Goal: Task Accomplishment & Management: Use online tool/utility

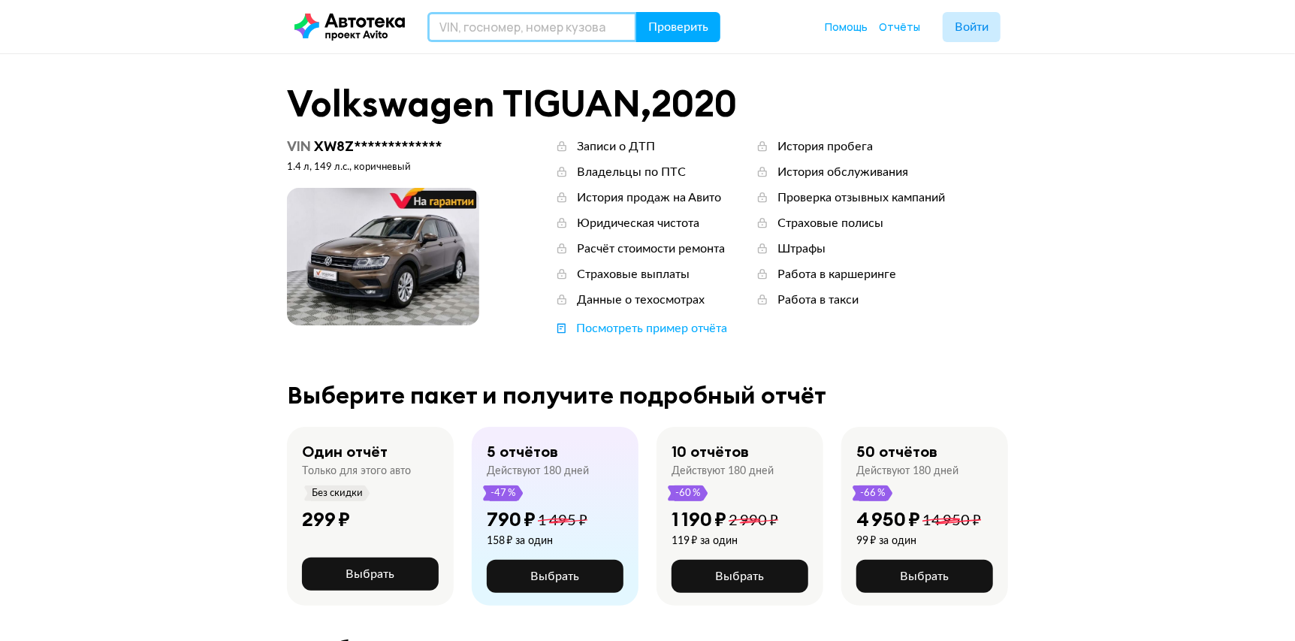
click at [591, 37] on input "text" at bounding box center [532, 27] width 210 height 30
paste input "Т192ЕУ193"
type input "Т192ЕУ193"
click at [663, 33] on span "Проверить" at bounding box center [678, 27] width 60 height 12
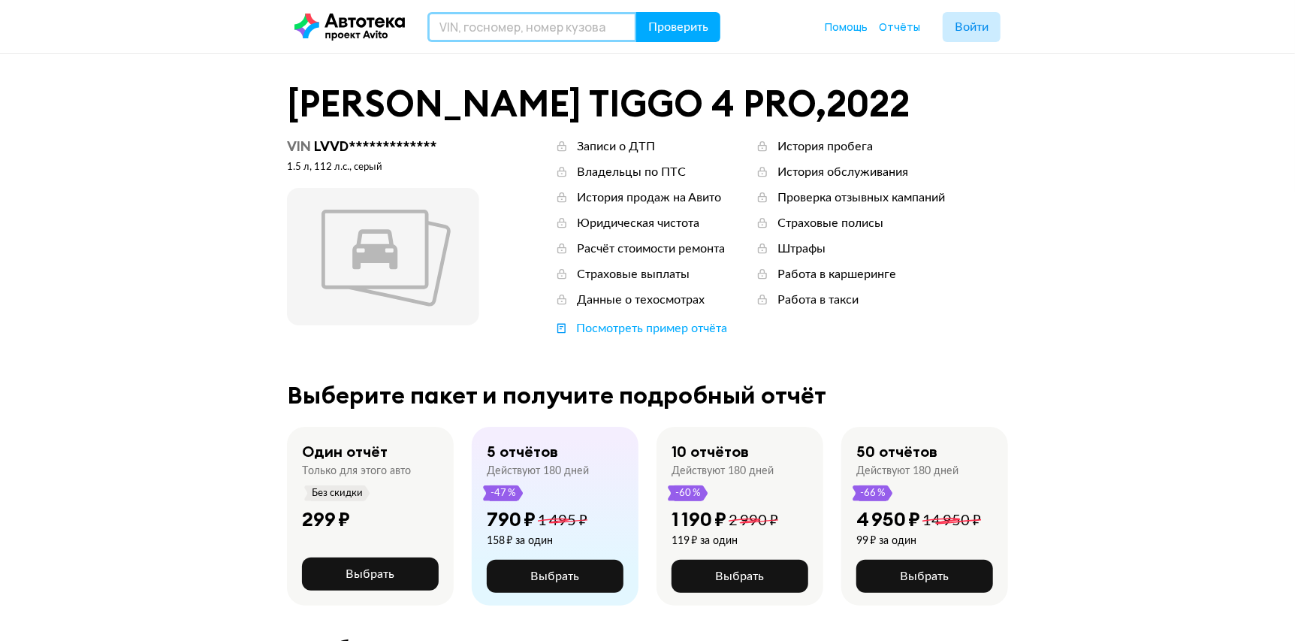
click at [509, 28] on input "text" at bounding box center [532, 27] width 210 height 30
paste input "[US_VEHICLE_IDENTIFICATION_NUMBER]"
type input "[US_VEHICLE_IDENTIFICATION_NUMBER]"
click at [649, 35] on button "Проверить" at bounding box center [678, 27] width 84 height 30
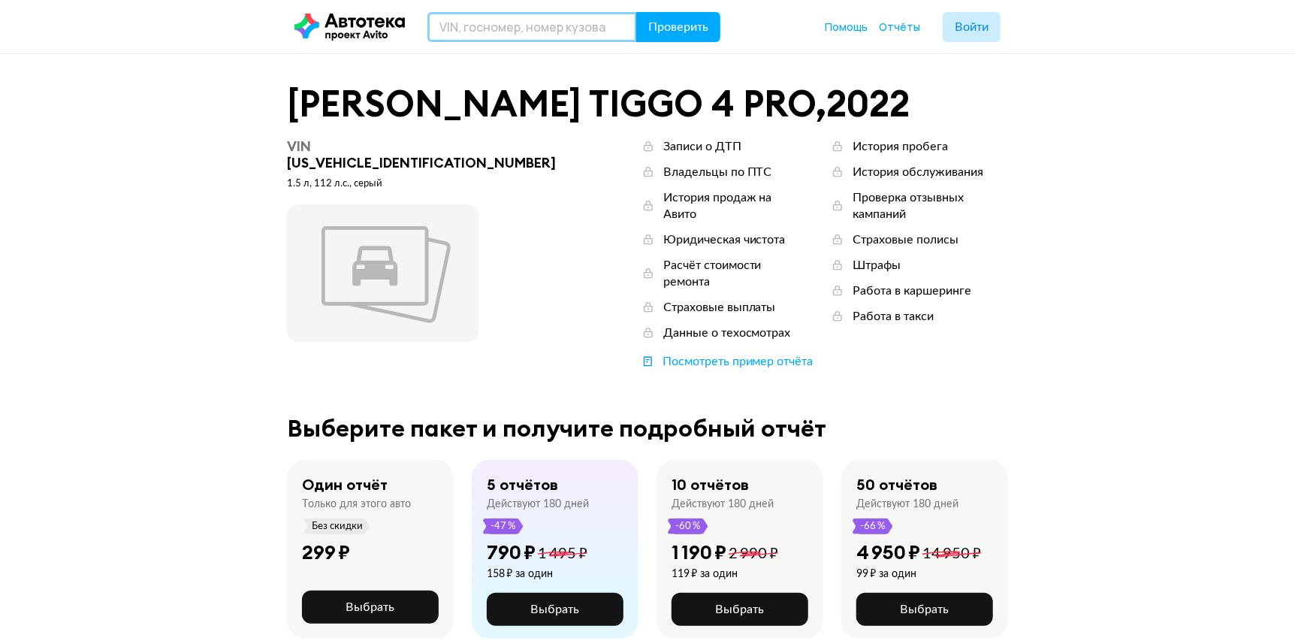
click at [617, 26] on input "text" at bounding box center [532, 27] width 210 height 30
paste input "У577ОК198"
type input "У577ОК198"
click at [694, 21] on span "Проверить" at bounding box center [678, 27] width 60 height 12
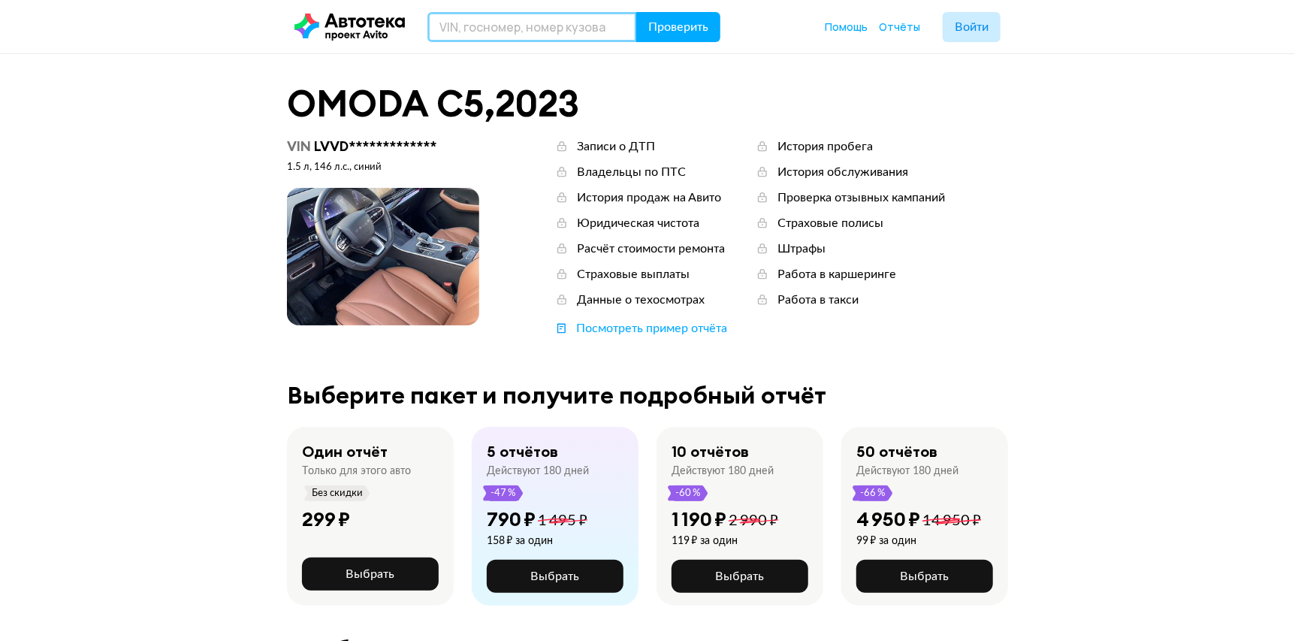
click at [519, 25] on input "text" at bounding box center [532, 27] width 210 height 30
paste input "[US_VEHICLE_IDENTIFICATION_NUMBER]"
type input "[US_VEHICLE_IDENTIFICATION_NUMBER]"
click at [699, 37] on button "Проверить" at bounding box center [678, 27] width 84 height 30
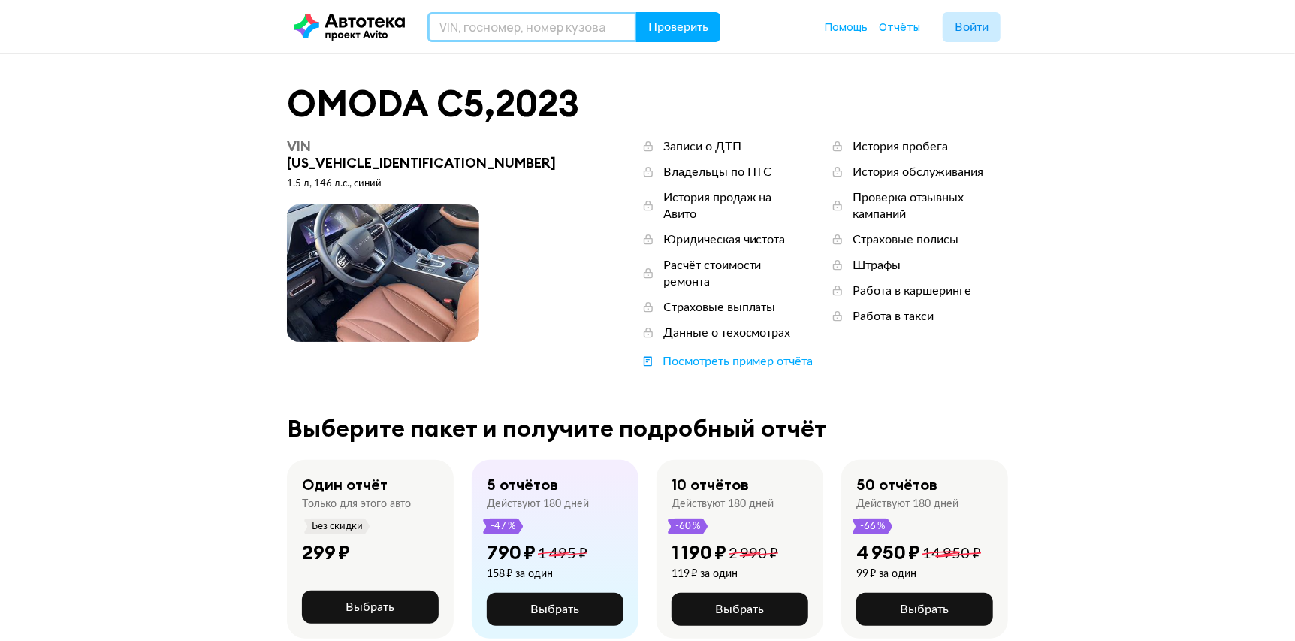
click at [482, 19] on input "text" at bounding box center [532, 27] width 210 height 30
paste input "Е021ЕА977"
type input "Е021ЕА977"
click at [681, 23] on span "Проверить" at bounding box center [678, 27] width 60 height 12
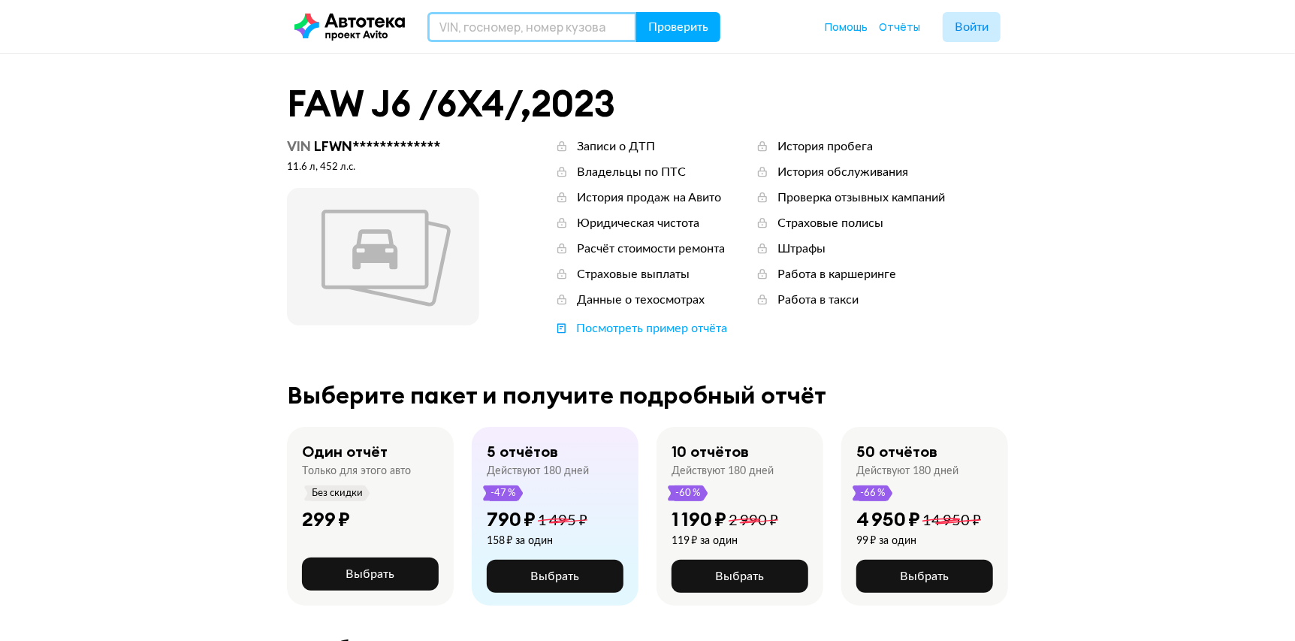
click at [597, 34] on input "text" at bounding box center [532, 27] width 210 height 30
paste input "[US_VEHICLE_IDENTIFICATION_NUMBER]"
type input "[US_VEHICLE_IDENTIFICATION_NUMBER]"
click at [651, 31] on span "Проверить" at bounding box center [678, 27] width 60 height 12
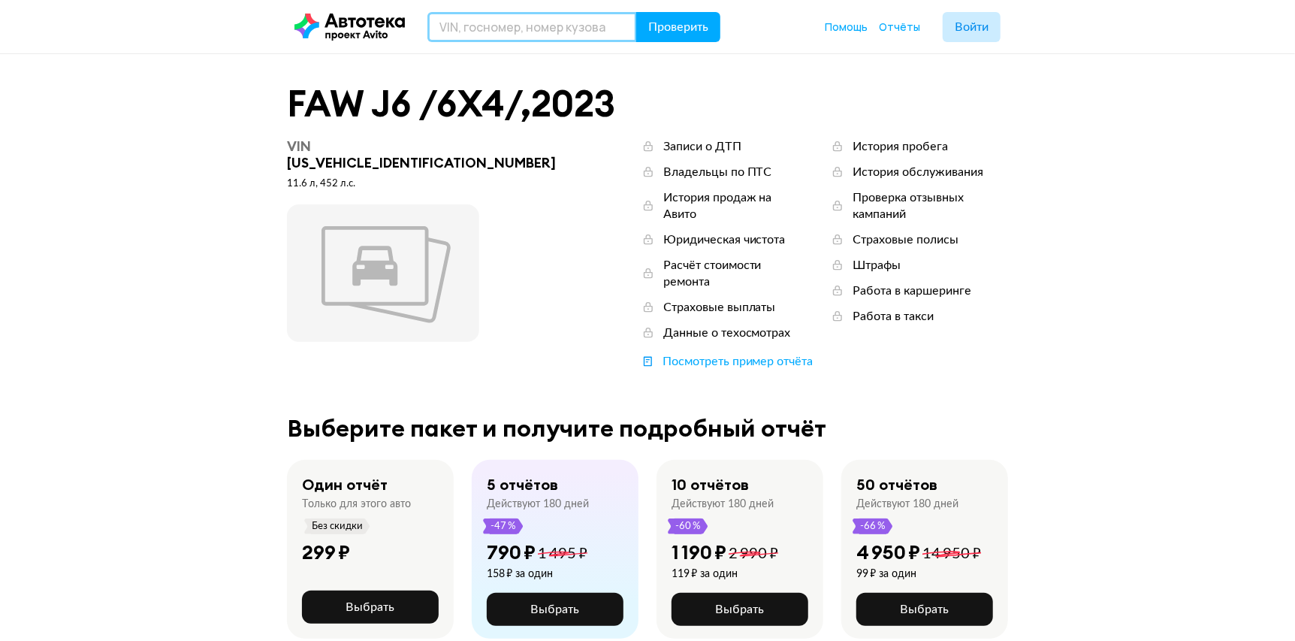
drag, startPoint x: 476, startPoint y: 23, endPoint x: 612, endPoint y: 48, distance: 139.0
click at [476, 23] on input "text" at bounding box center [532, 27] width 210 height 30
paste input "Е790СК43"
type input "Е790СК43"
click at [689, 44] on header "Е790СК43 Проверить Помощь Отчёты Войти" at bounding box center [647, 26] width 1295 height 53
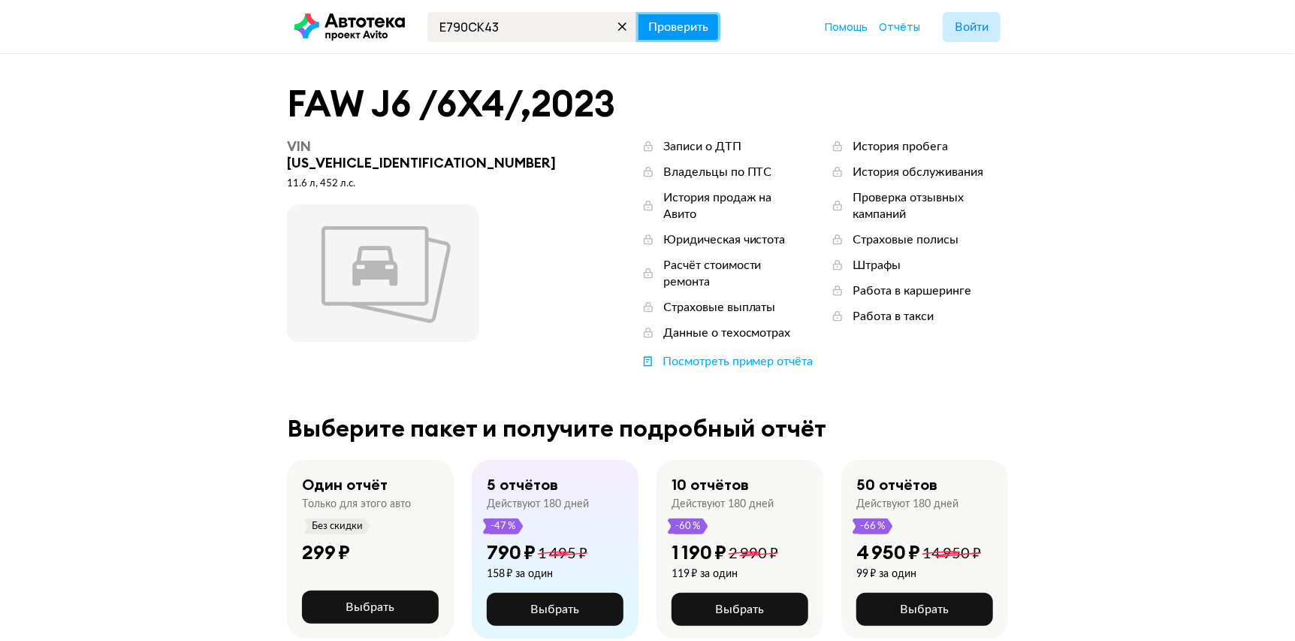
click at [695, 26] on span "Проверить" at bounding box center [678, 27] width 60 height 12
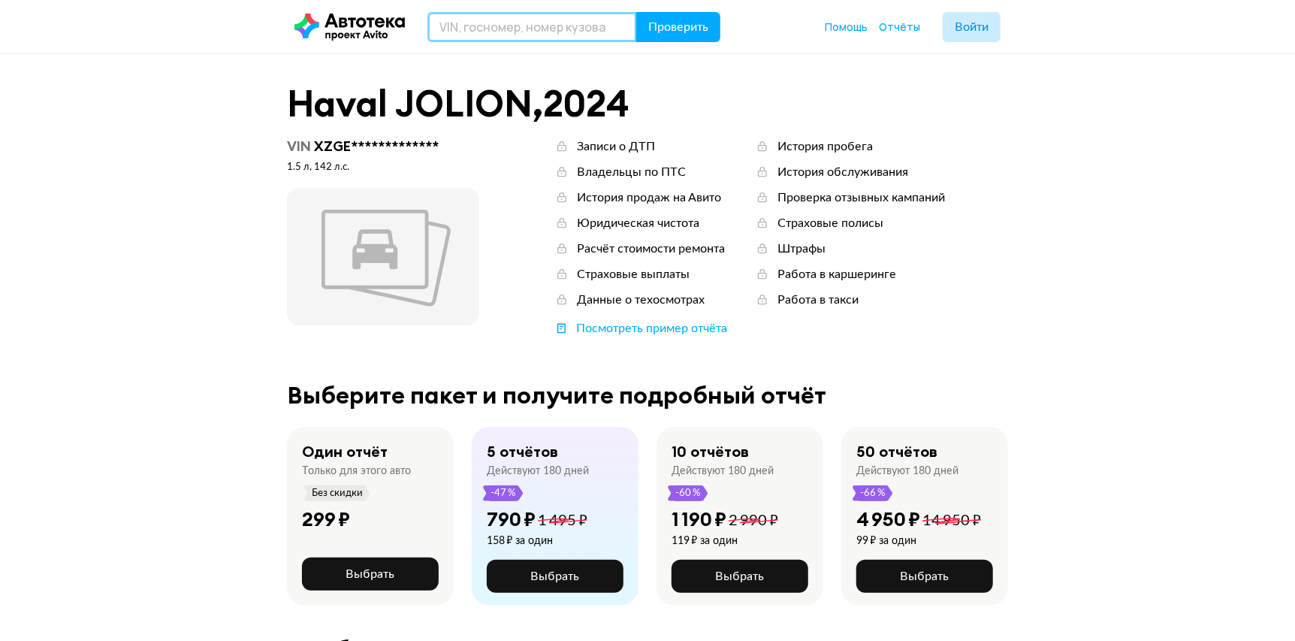
click at [558, 27] on input "text" at bounding box center [532, 27] width 210 height 30
paste input "[US_VEHICLE_IDENTIFICATION_NUMBER]"
type input "[US_VEHICLE_IDENTIFICATION_NUMBER]"
click at [697, 32] on span "Проверить" at bounding box center [678, 27] width 60 height 12
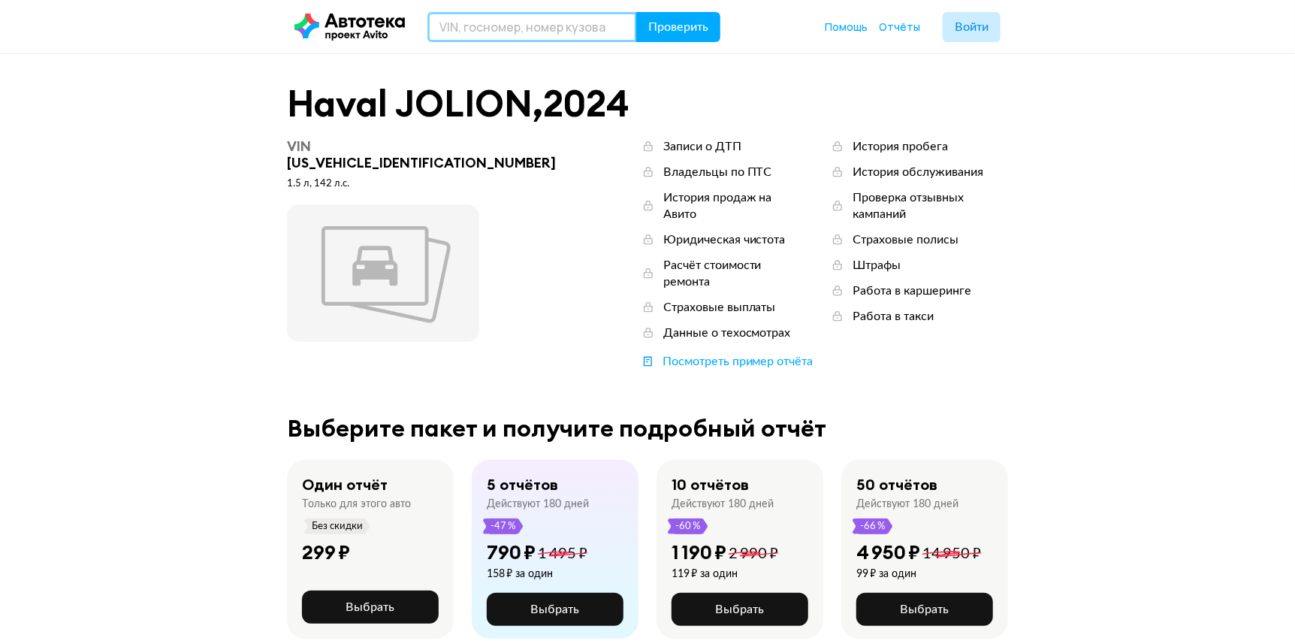
click at [573, 33] on input "text" at bounding box center [532, 27] width 210 height 30
paste input "Х629ТР193"
type input "Х629ТР193"
click at [672, 29] on span "Проверить" at bounding box center [678, 27] width 60 height 12
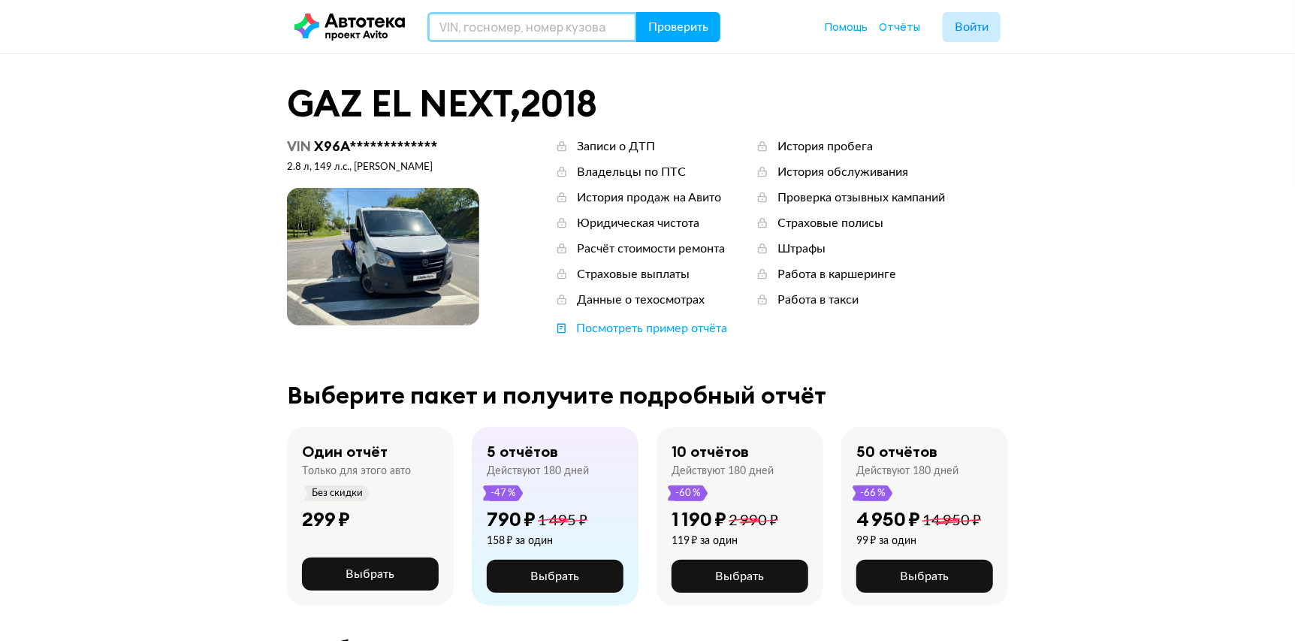
click at [496, 14] on input "text" at bounding box center [532, 27] width 210 height 30
paste input "[US_VEHICLE_IDENTIFICATION_NUMBER]"
type input "[US_VEHICLE_IDENTIFICATION_NUMBER]"
click at [675, 39] on button "Проверить" at bounding box center [678, 27] width 84 height 30
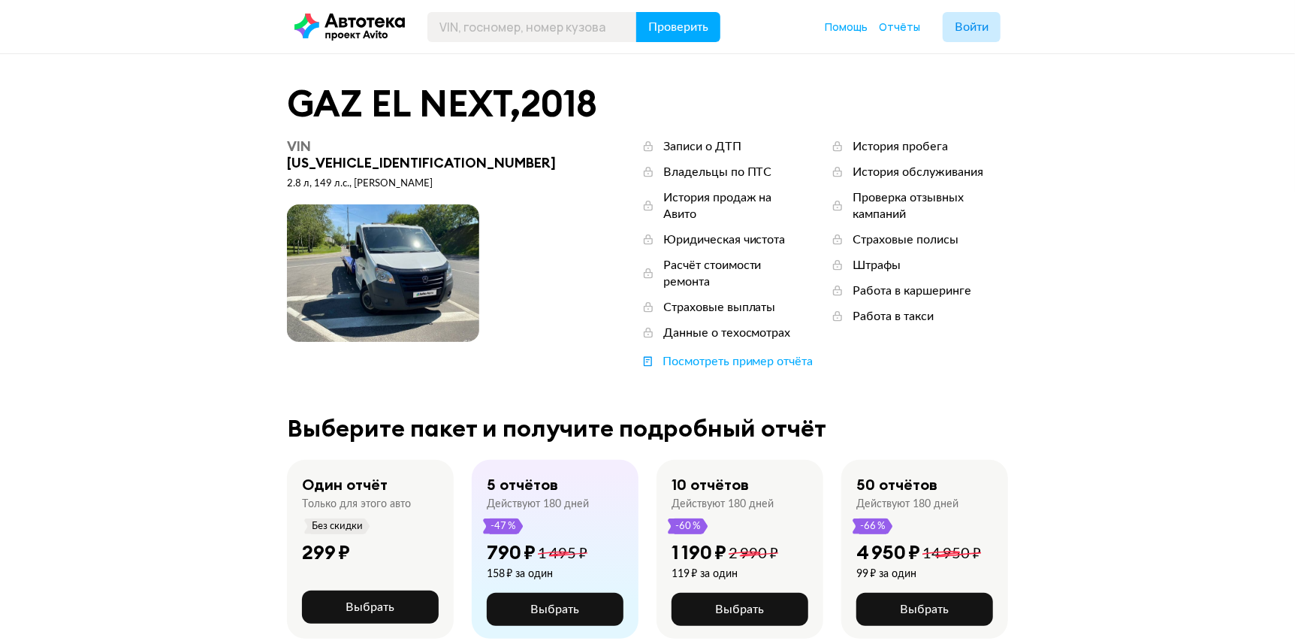
click at [353, 26] on icon at bounding box center [349, 27] width 110 height 27
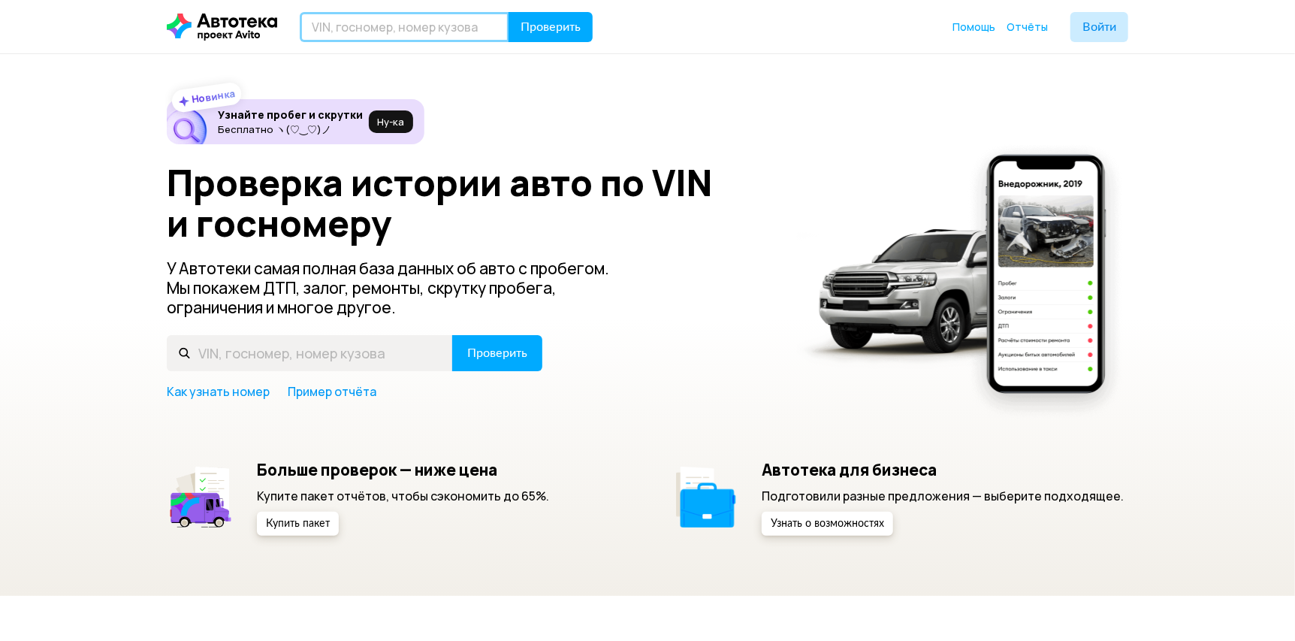
click at [456, 23] on input "text" at bounding box center [405, 27] width 210 height 30
paste input "Н859АО790"
type input "Н859АО790"
click at [555, 21] on span "Проверить" at bounding box center [551, 27] width 60 height 12
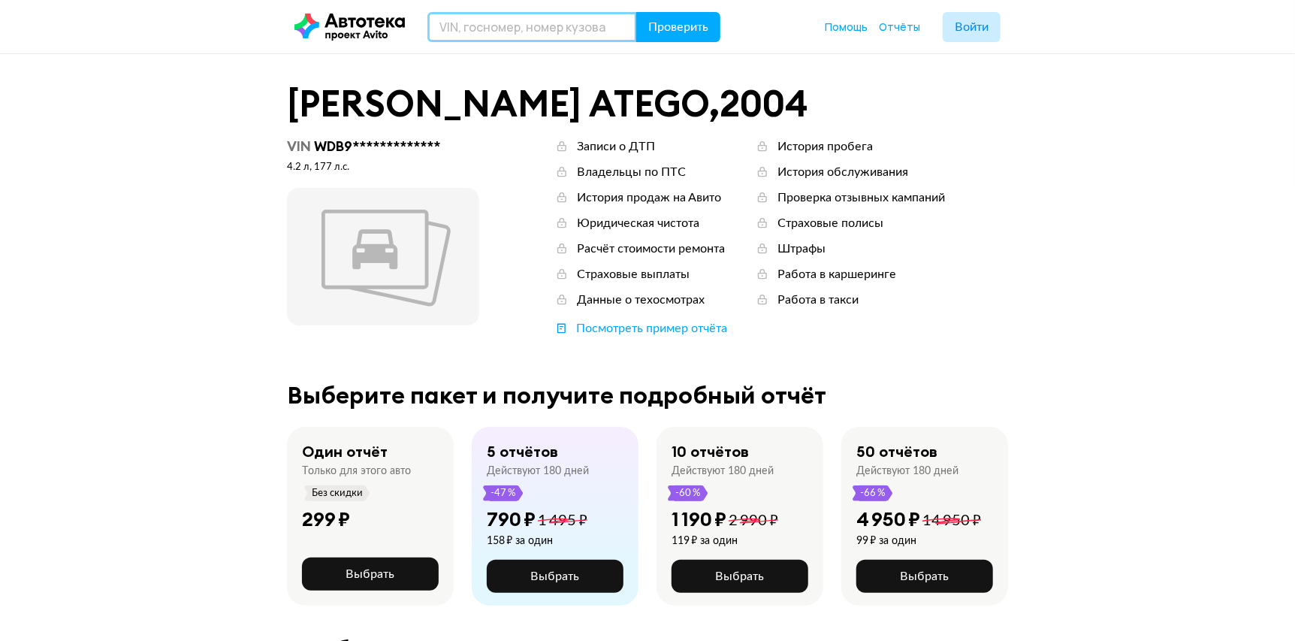
click at [630, 20] on input "text" at bounding box center [532, 27] width 210 height 30
paste input "[US_VEHICLE_IDENTIFICATION_NUMBER]"
type input "[US_VEHICLE_IDENTIFICATION_NUMBER]"
click at [684, 14] on button "Проверить" at bounding box center [678, 27] width 84 height 30
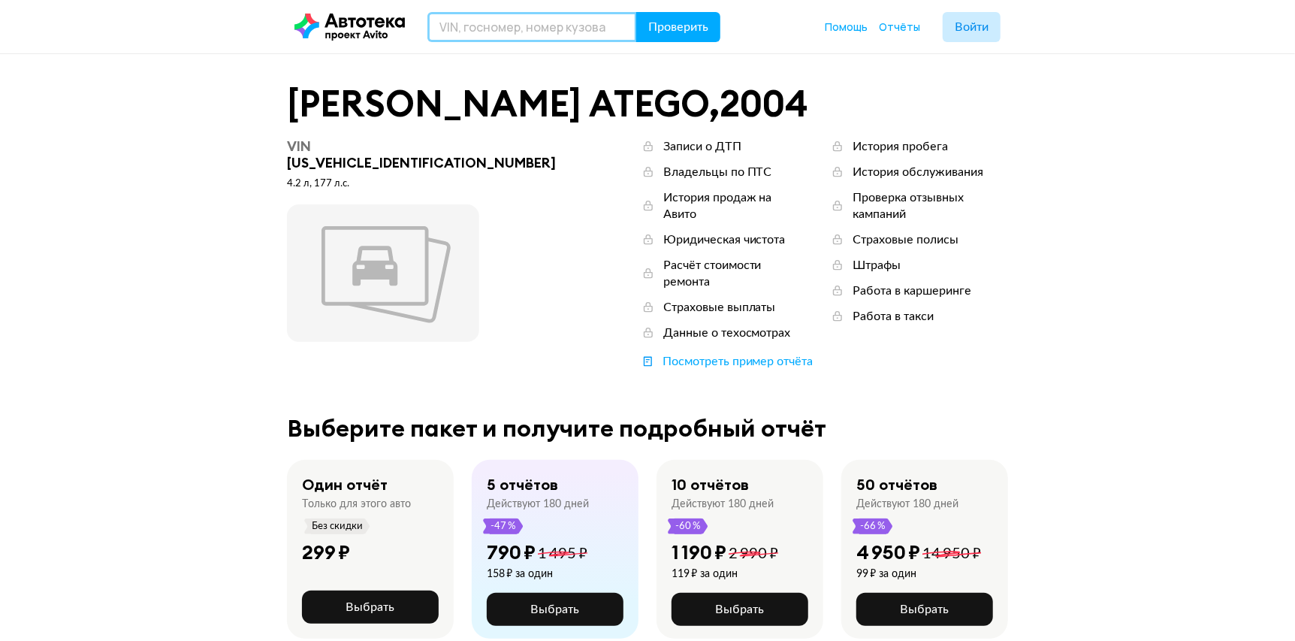
click at [563, 38] on input "text" at bounding box center [532, 27] width 210 height 30
paste input "К671ХУ178"
type input "К671ХУ178"
click at [667, 21] on span "Проверить" at bounding box center [678, 27] width 60 height 12
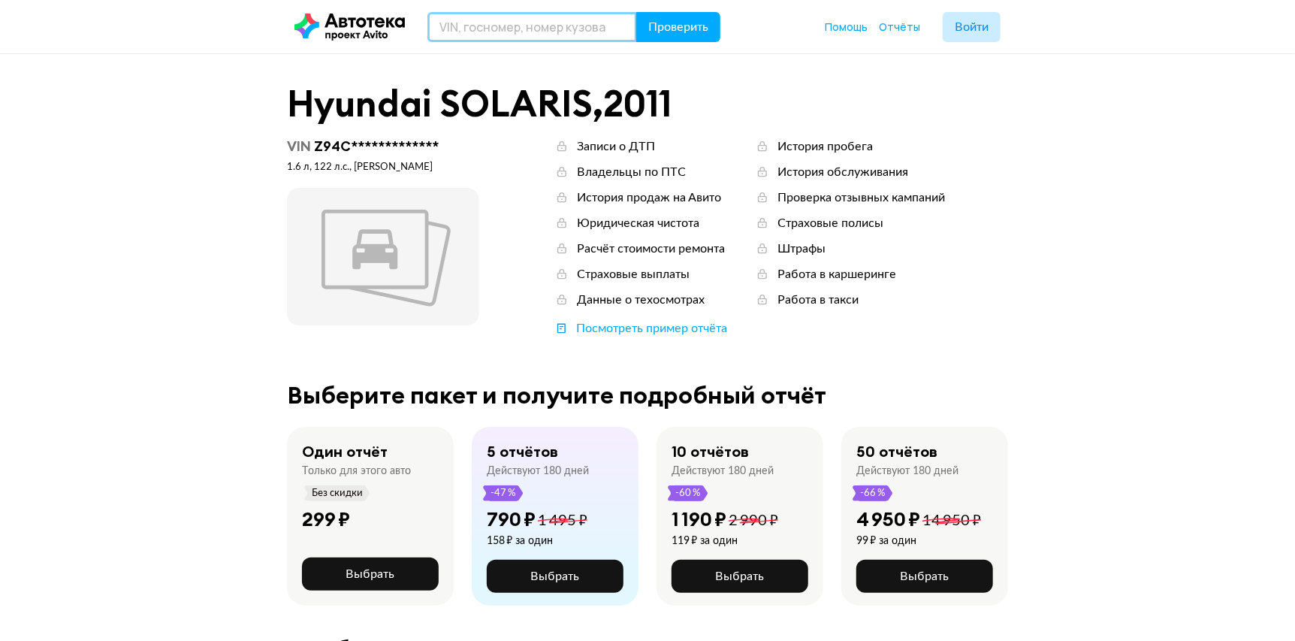
click at [548, 32] on input "text" at bounding box center [532, 27] width 210 height 30
paste input "Н765НР797"
type input "Н765НР797"
click at [681, 27] on span "Проверить" at bounding box center [678, 27] width 60 height 12
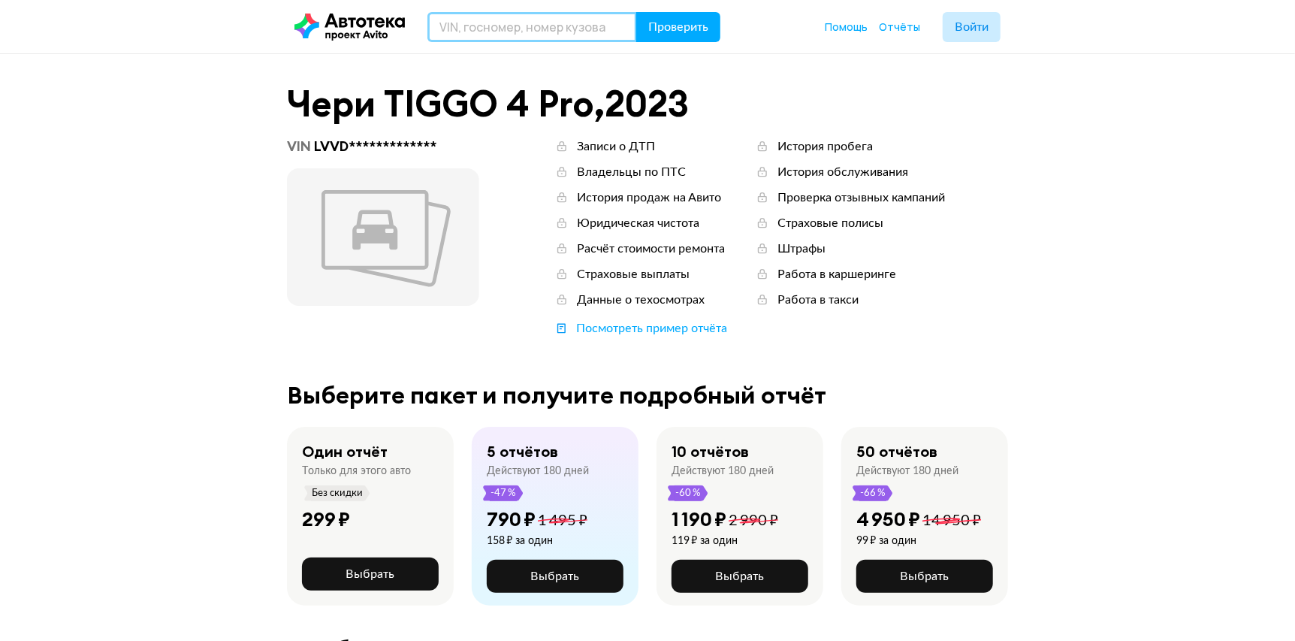
click at [494, 20] on input "text" at bounding box center [532, 27] width 210 height 30
paste input "М888СА159"
type input "М888СА159"
click at [685, 53] on header "М888СА159 Проверить Помощь Отчёты Войти" at bounding box center [647, 26] width 1295 height 53
click at [699, 26] on span "Проверить" at bounding box center [678, 27] width 60 height 12
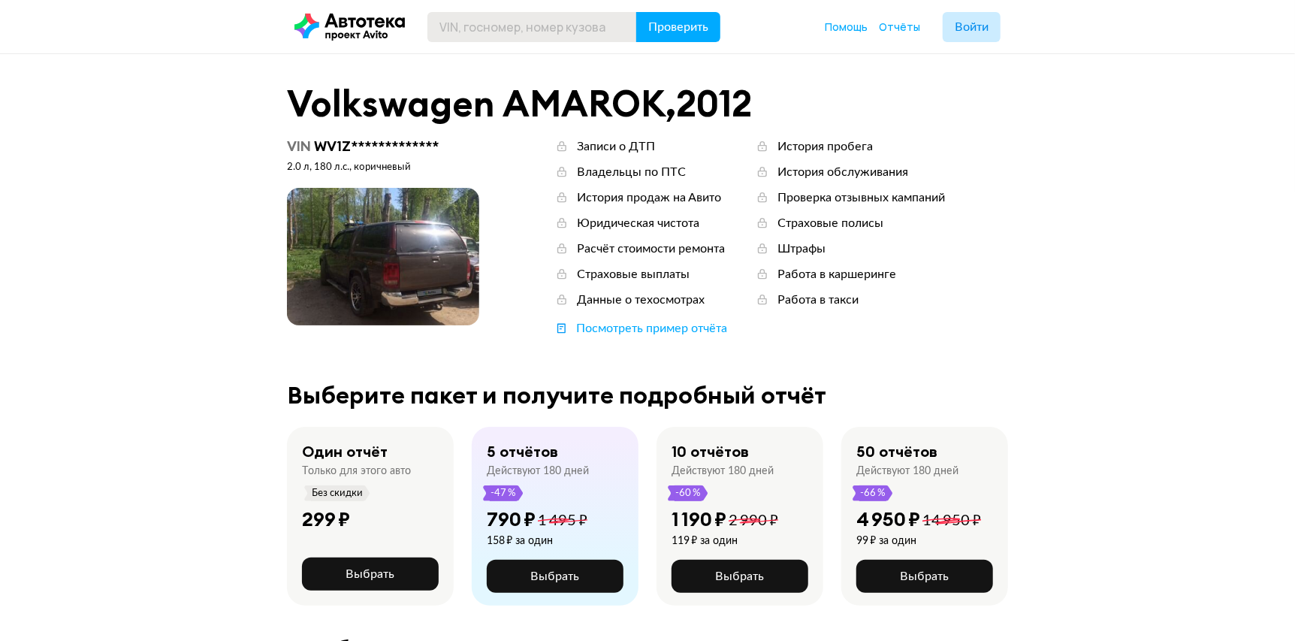
drag, startPoint x: 559, startPoint y: 48, endPoint x: 600, endPoint y: 29, distance: 45.0
click at [560, 48] on header "Проверить Помощь Отчёты Войти" at bounding box center [647, 26] width 1295 height 53
click at [600, 29] on input "text" at bounding box center [532, 27] width 210 height 30
paste input "[VEHICLE_IDENTIFICATION_NUMBER]"
type input "[VEHICLE_IDENTIFICATION_NUMBER]"
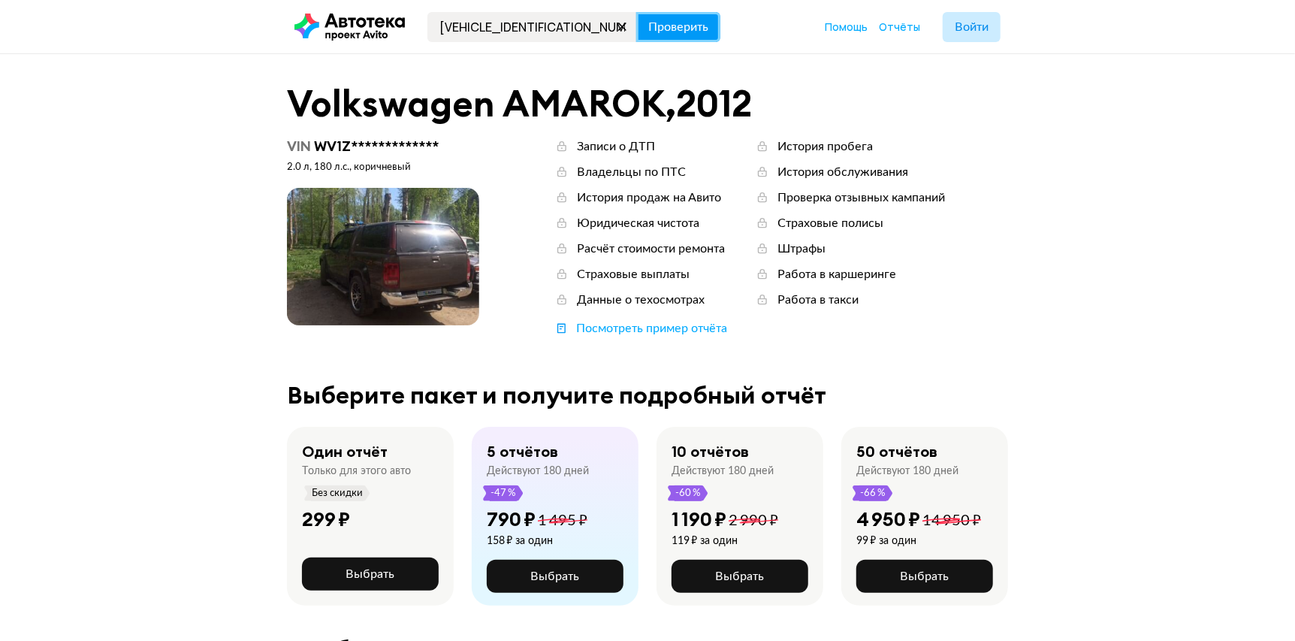
click at [697, 32] on span "Проверить" at bounding box center [678, 27] width 60 height 12
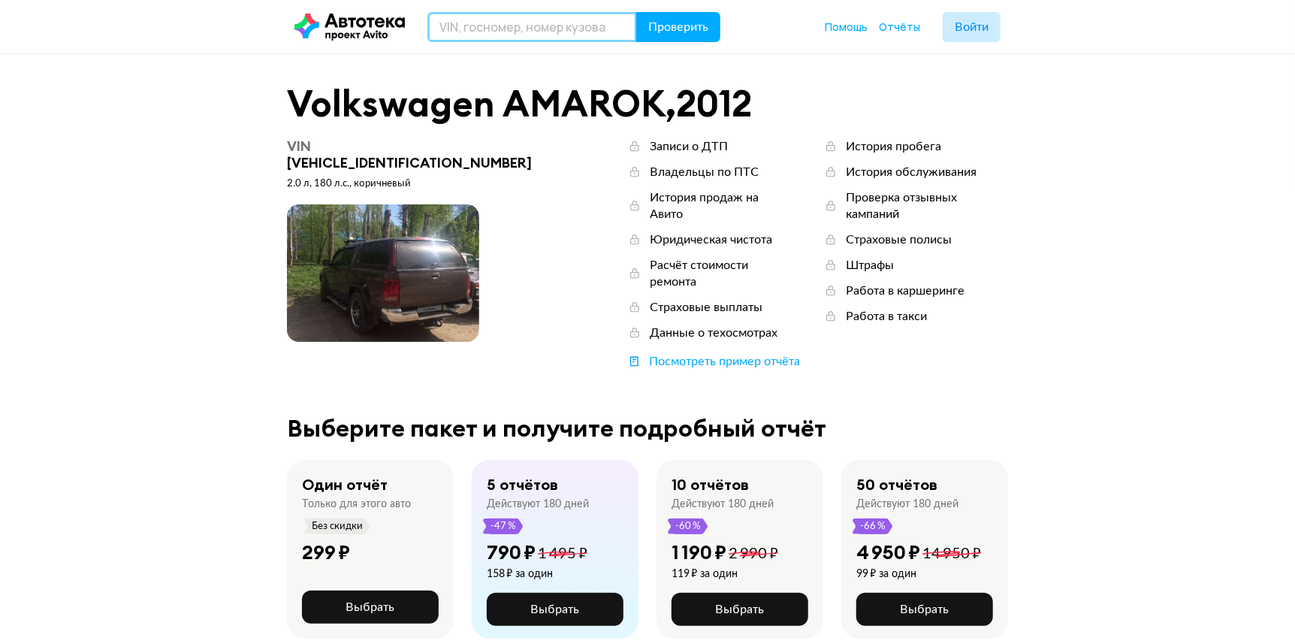
click at [524, 22] on input "text" at bounding box center [532, 27] width 210 height 30
paste input "Е708НА702"
type input "Е708НА702"
click at [678, 31] on span "Проверить" at bounding box center [678, 27] width 60 height 12
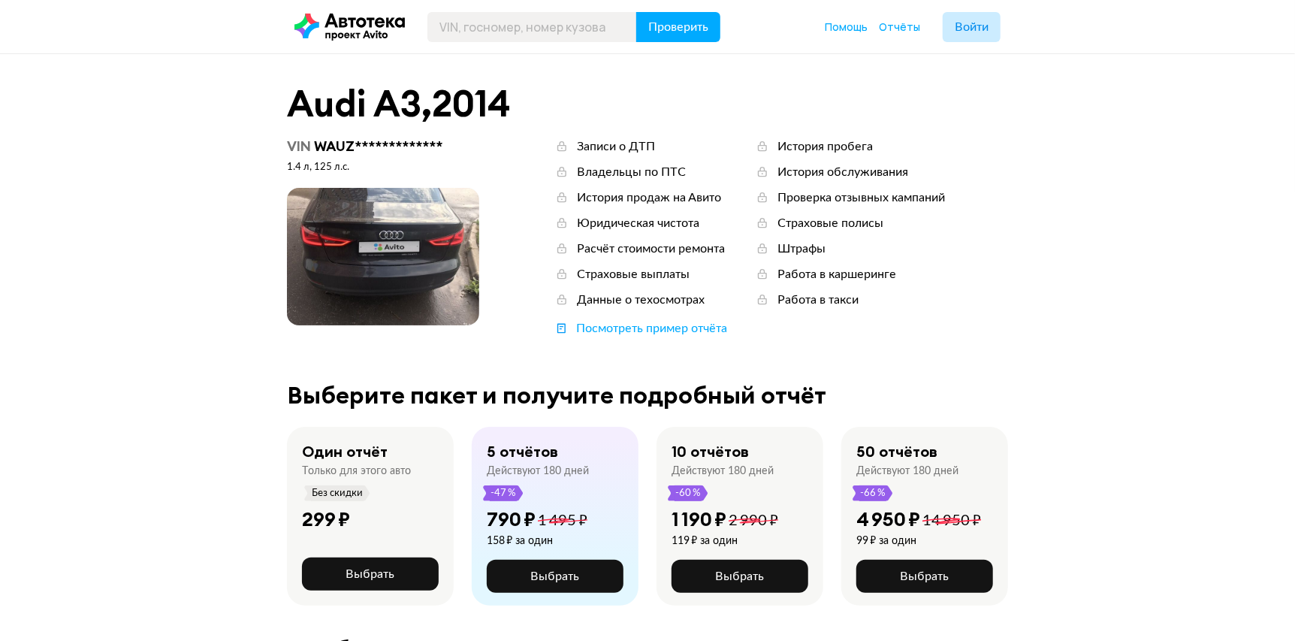
click at [577, 49] on header "Проверить Помощь Отчёты Войти" at bounding box center [647, 26] width 1295 height 53
click at [628, 34] on input "text" at bounding box center [532, 27] width 210 height 30
paste input "Н588РУ134"
type input "Н588РУ134"
click at [681, 22] on span "Проверить" at bounding box center [678, 27] width 60 height 12
